Goal: Navigation & Orientation: Go to known website

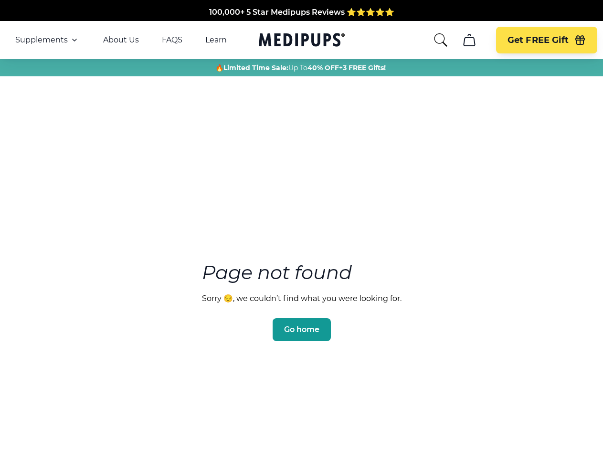
click at [301, 229] on section "Page not found Sorry 😔, we couldn’t find what you were looking for. Go home" at bounding box center [301, 278] width 603 height 367
click at [47, 40] on span "Supplements" at bounding box center [41, 40] width 52 height 10
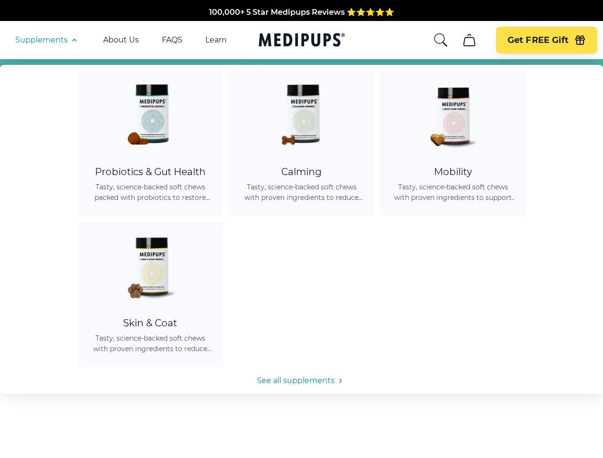
click at [73, 40] on icon "button" at bounding box center [74, 39] width 11 height 11
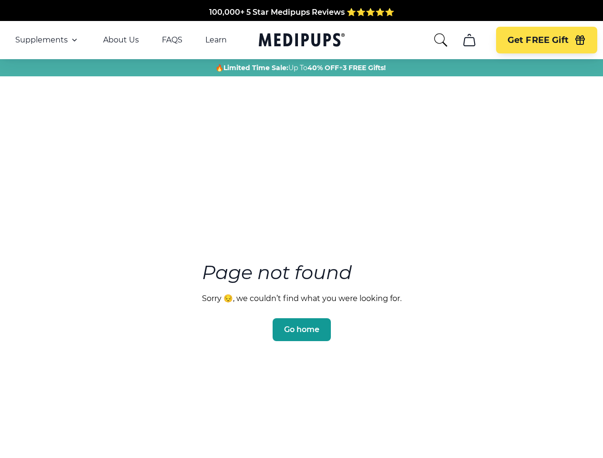
click at [440, 40] on icon "search" at bounding box center [440, 39] width 15 height 15
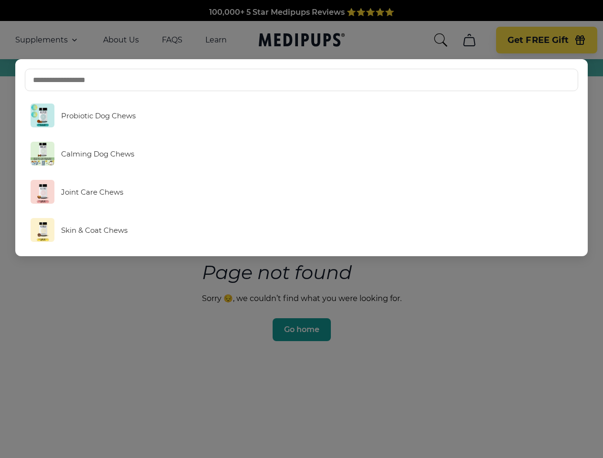
click at [469, 40] on icon "cart" at bounding box center [469, 39] width 15 height 15
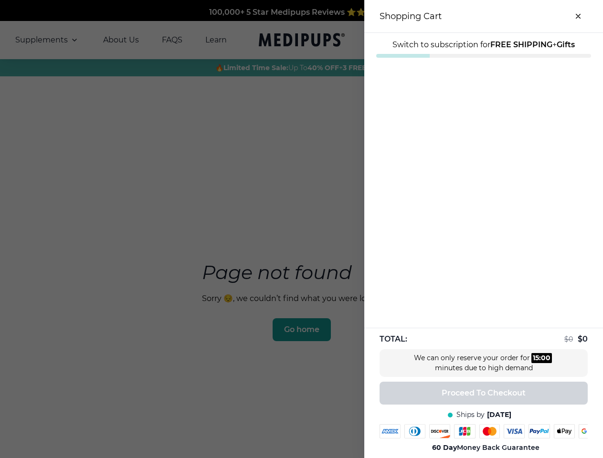
click at [469, 40] on div at bounding box center [301, 229] width 603 height 458
click at [546, 40] on span "Get FREE Gift" at bounding box center [537, 40] width 61 height 11
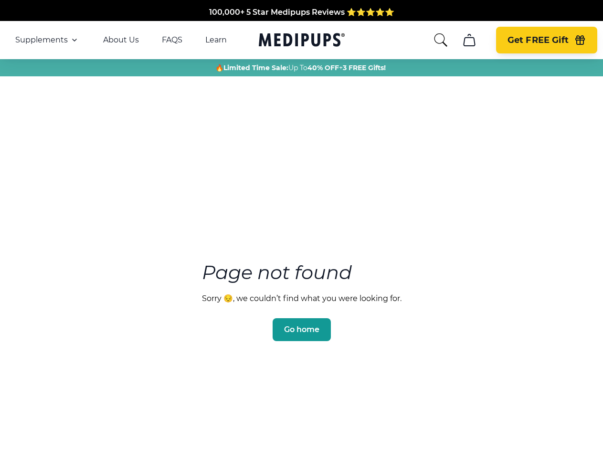
click at [580, 40] on icon "button" at bounding box center [580, 41] width 9 height 6
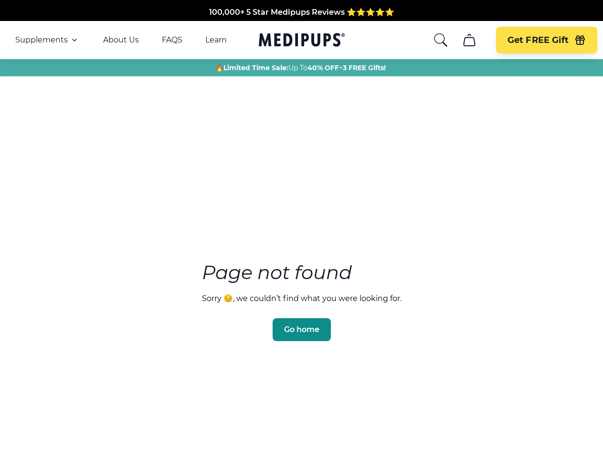
click at [301, 325] on span "Go home" at bounding box center [301, 330] width 35 height 10
